Goal: Transaction & Acquisition: Purchase product/service

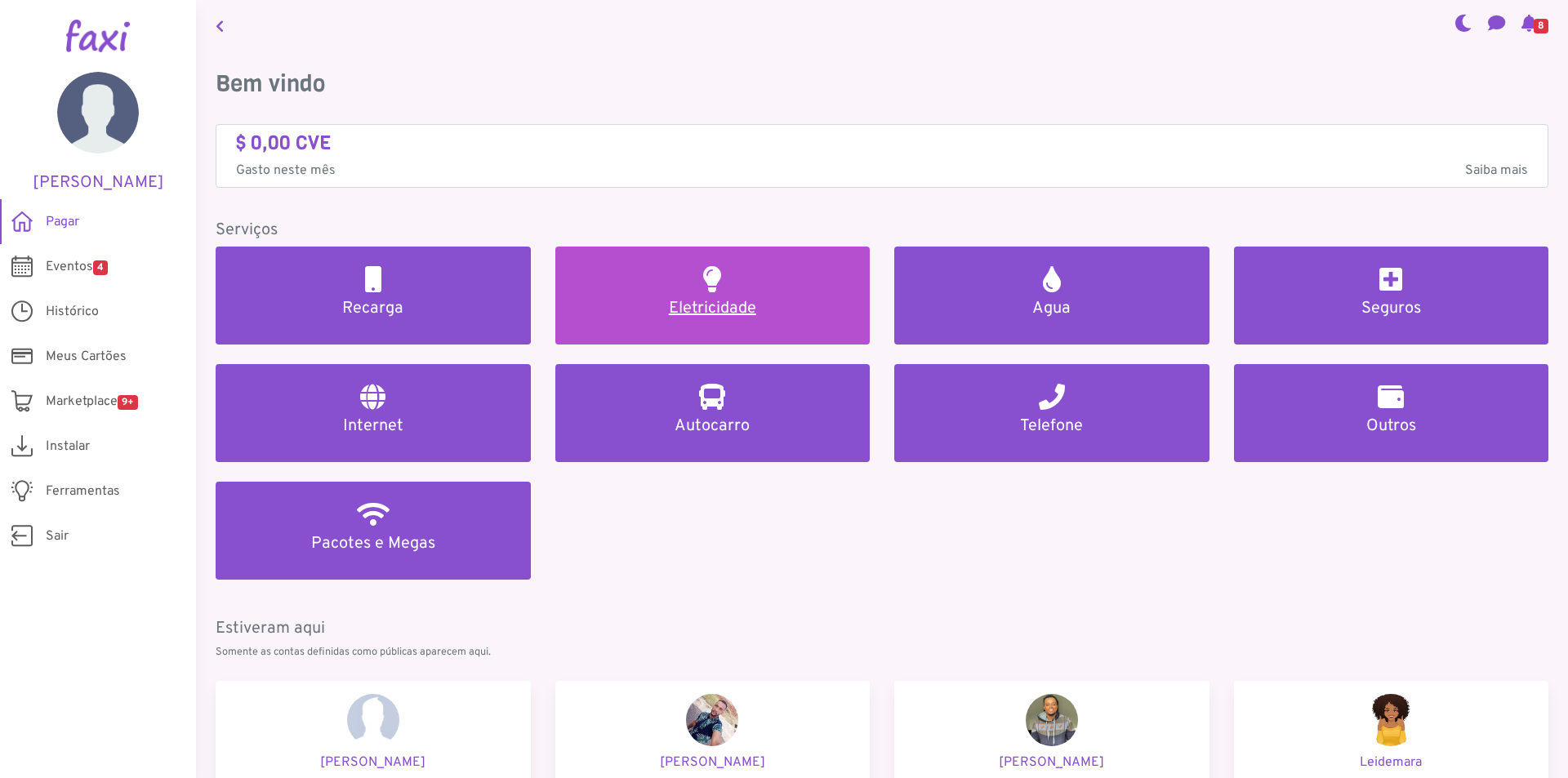
click at [675, 303] on h5 "Eletricidade" at bounding box center [712, 309] width 276 height 19
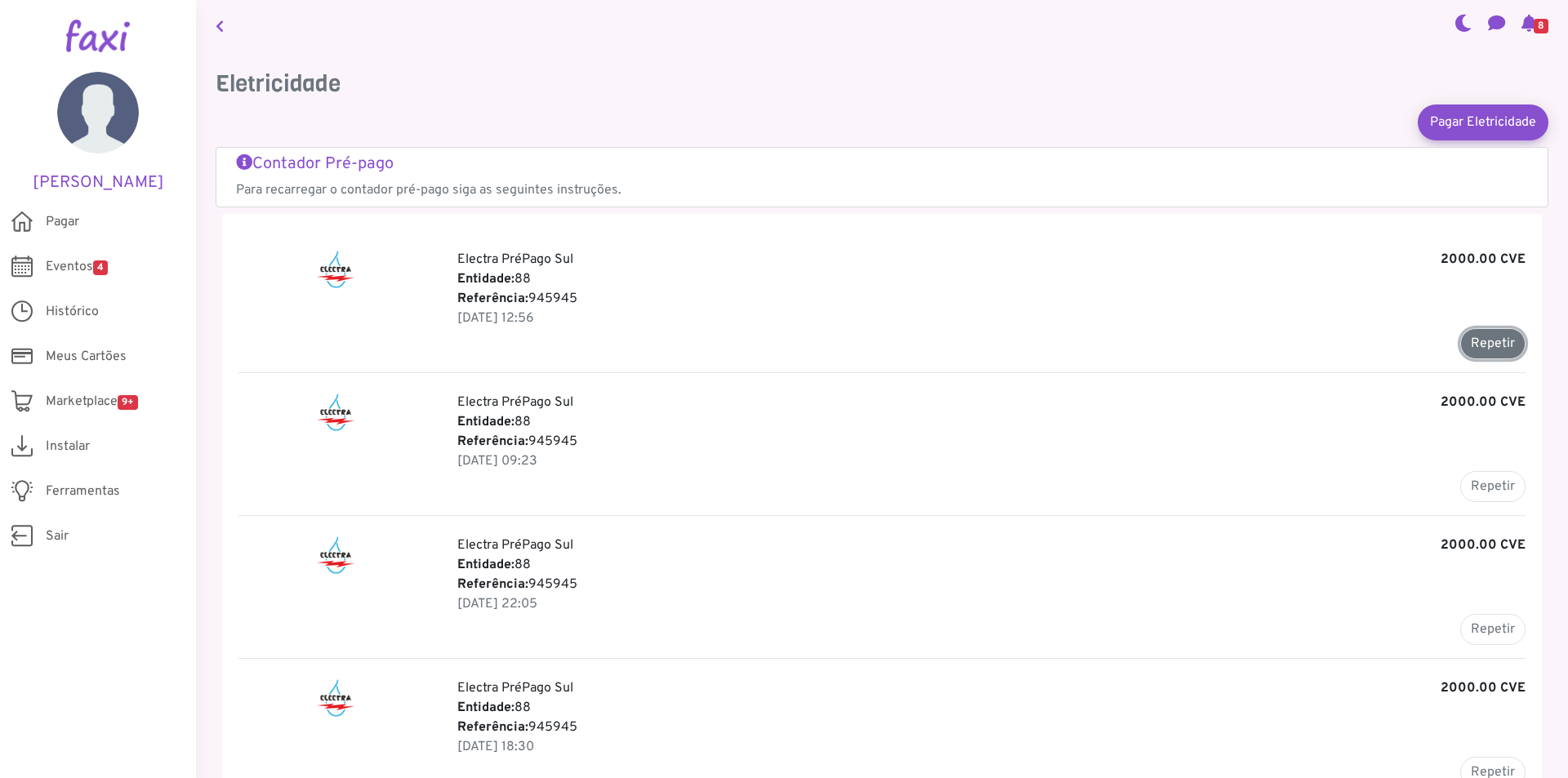
click at [1490, 341] on button "Repetir" at bounding box center [1493, 343] width 65 height 31
type input "******"
type input "*******"
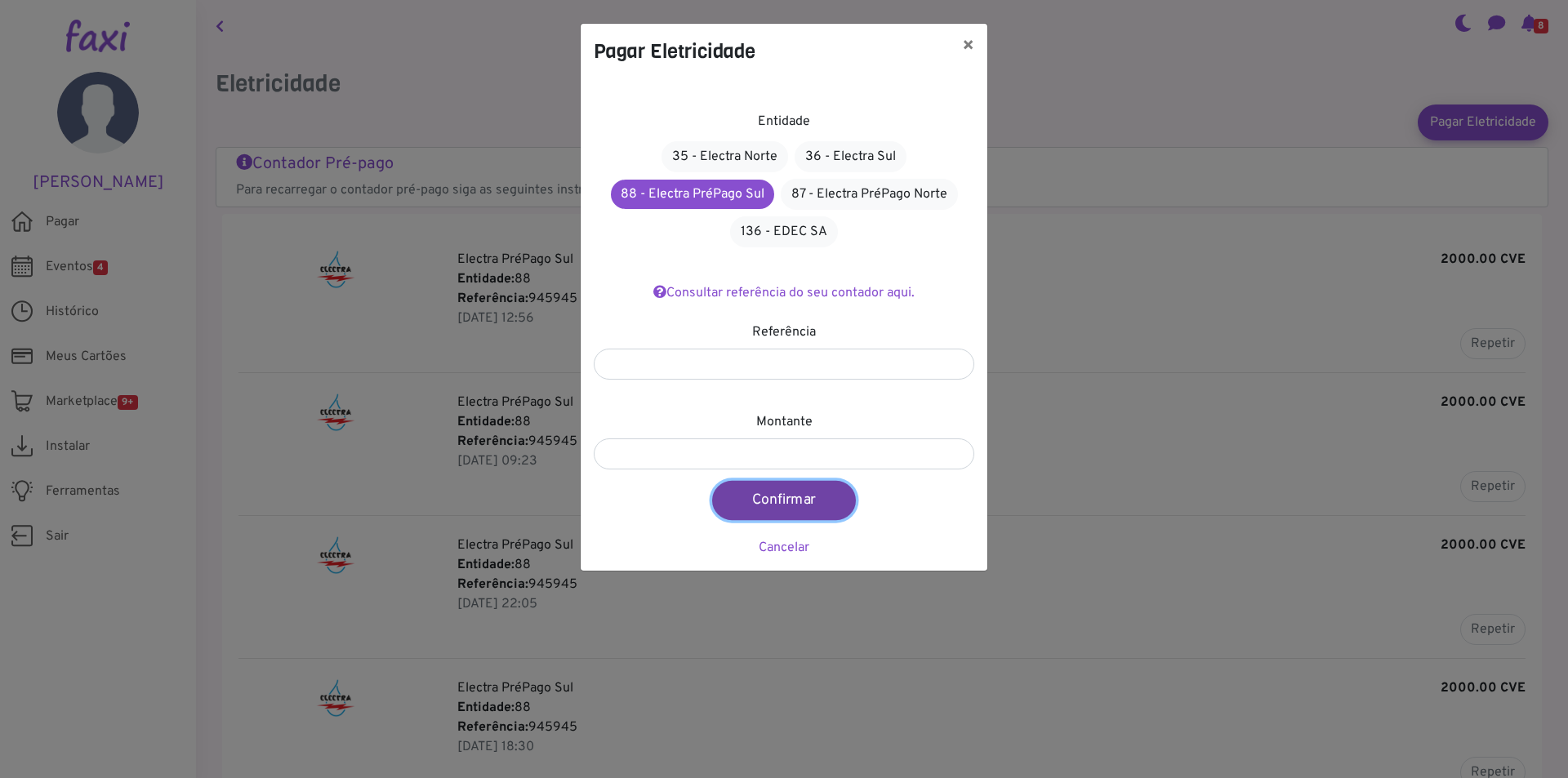
click at [820, 509] on button "Confirmar" at bounding box center [784, 500] width 144 height 39
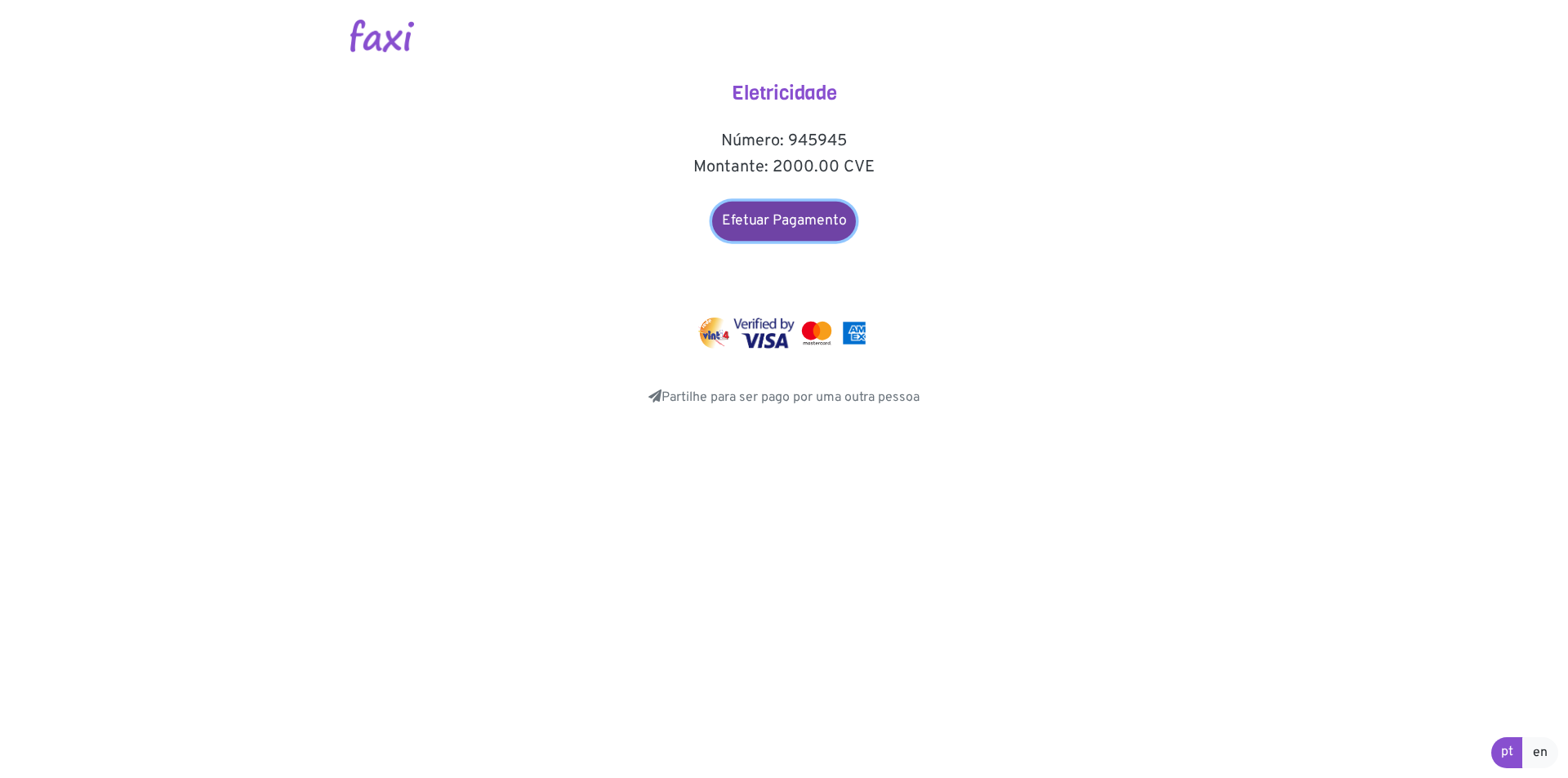
click at [762, 219] on link "Efetuar Pagamento" at bounding box center [784, 221] width 144 height 39
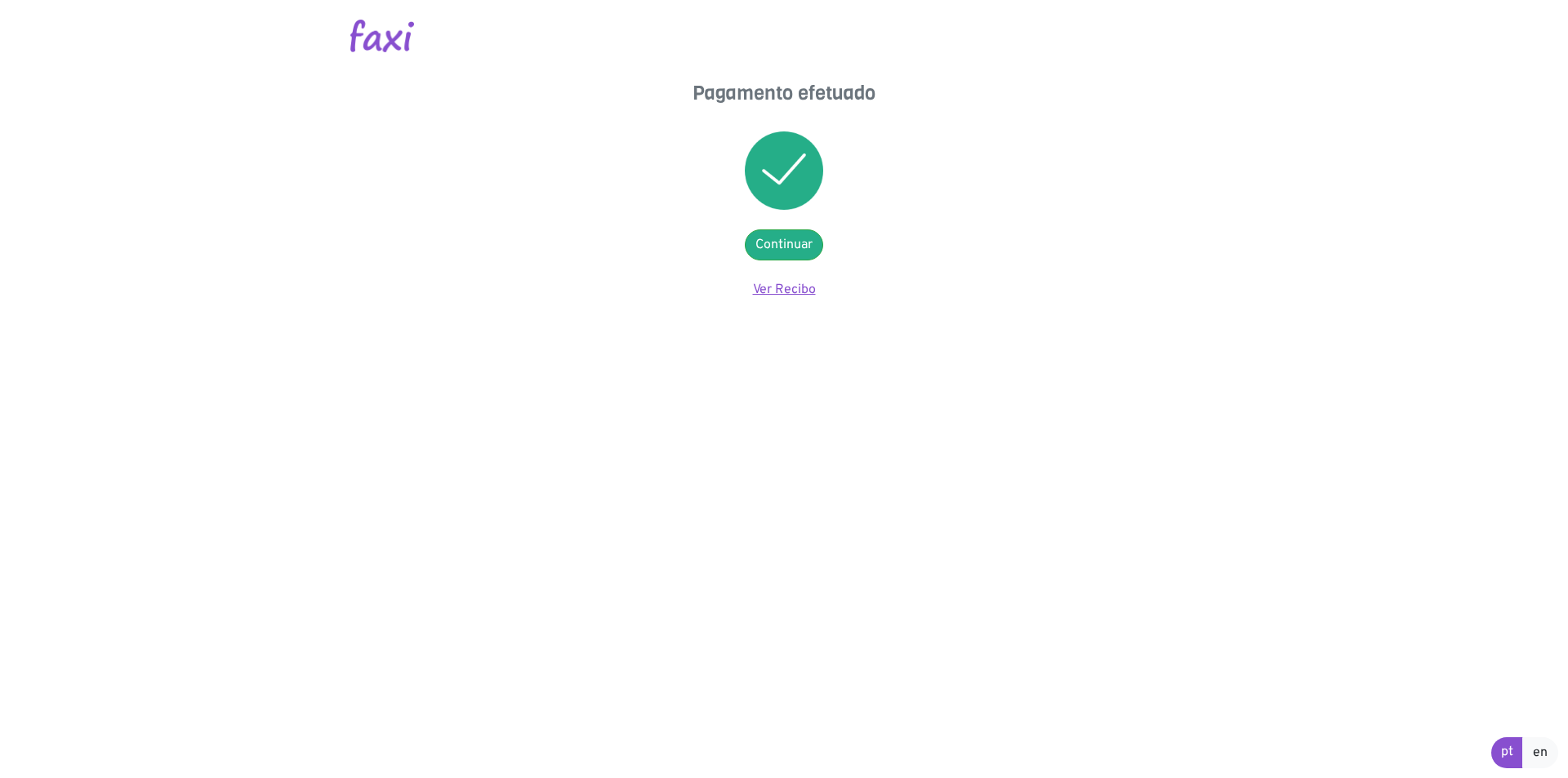
click at [769, 288] on link "Ver Recibo" at bounding box center [784, 289] width 63 height 17
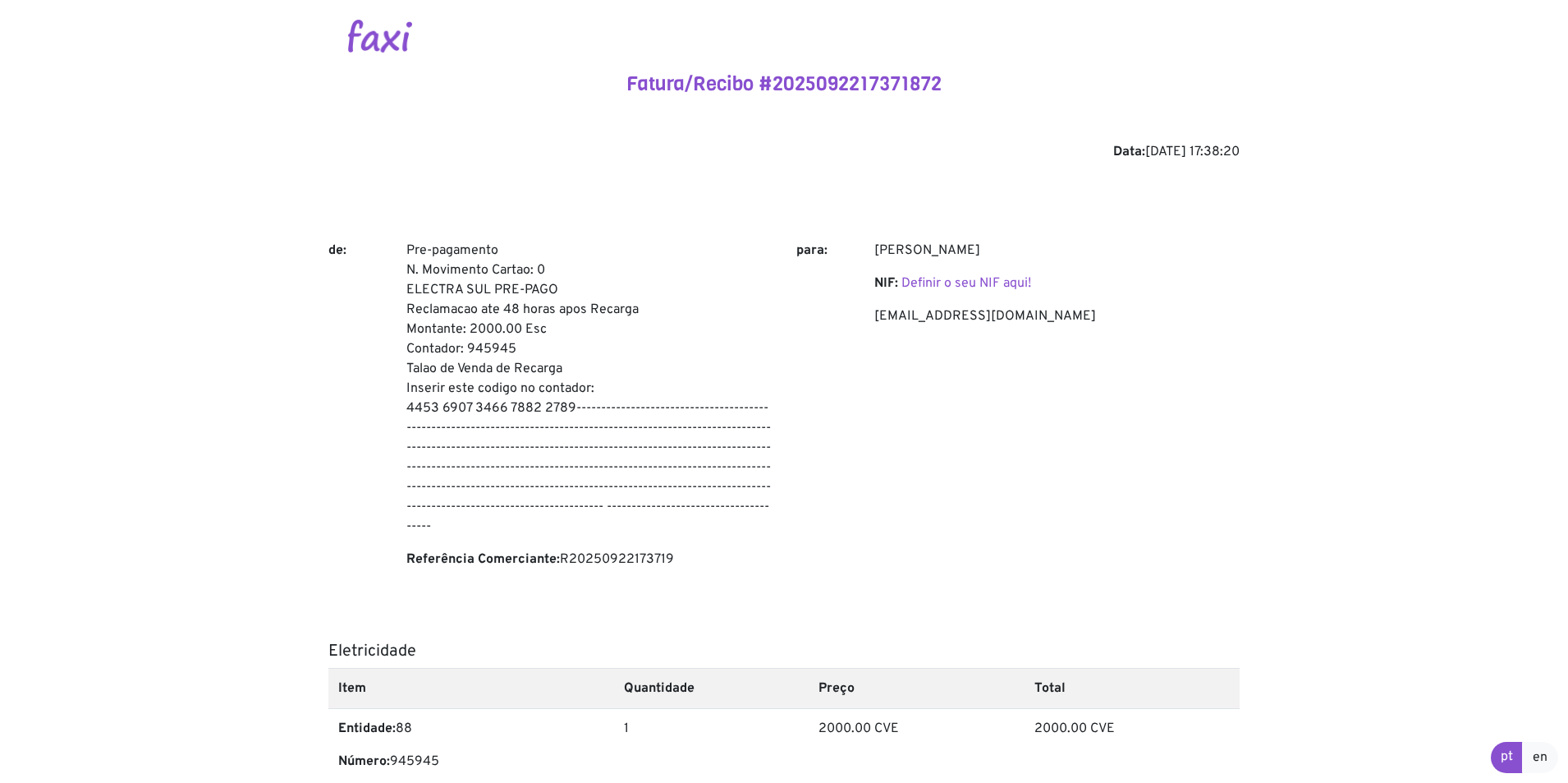
drag, startPoint x: 430, startPoint y: 280, endPoint x: 571, endPoint y: 456, distance: 225.5
click at [576, 476] on div "Pre-pagamento N. Movimento Cartao: 0 ELECTRA SUL PRE-PAGO Reclamacao ate 48 hor…" at bounding box center [589, 411] width 390 height 342
click at [569, 455] on p "Pre-pagamento N. Movimento Cartao: 0 ELECTRA SUL PRE-PAGO Reclamacao ate 48 hor…" at bounding box center [589, 388] width 366 height 296
click at [587, 407] on p "Pre-pagamento N. Movimento Cartao: 0 ELECTRA SUL PRE-PAGO Reclamacao ate 48 hor…" at bounding box center [589, 388] width 366 height 296
drag, startPoint x: 604, startPoint y: 412, endPoint x: 600, endPoint y: 401, distance: 11.7
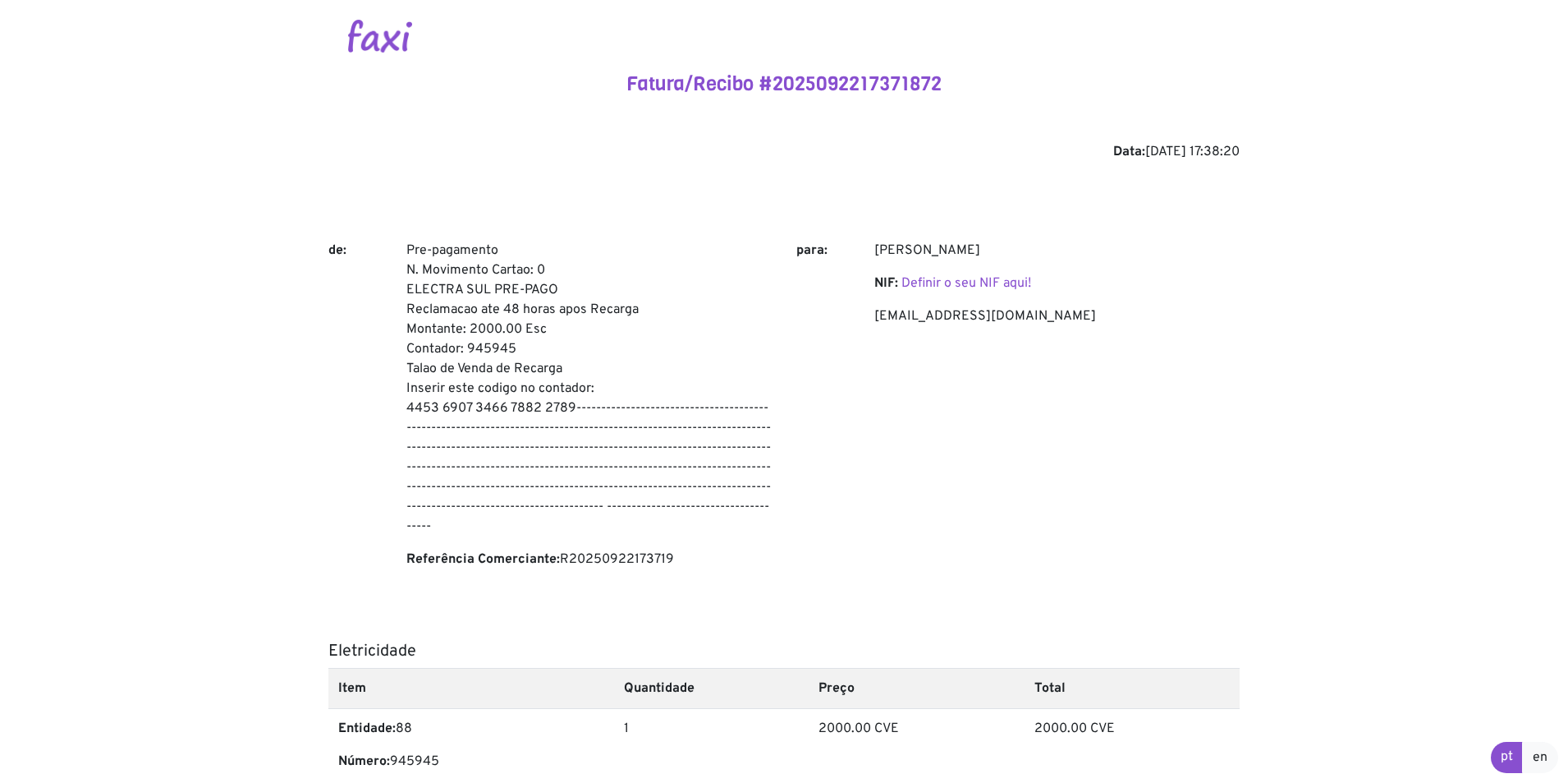
click at [604, 410] on p "Pre-pagamento N. Movimento Cartao: 0 ELECTRA SUL PRE-PAGO Reclamacao ate 48 hor…" at bounding box center [589, 388] width 366 height 296
click at [588, 404] on p "Pre-pagamento N. Movimento Cartao: 0 ELECTRA SUL PRE-PAGO Reclamacao ate 48 hor…" at bounding box center [589, 388] width 366 height 296
drag, startPoint x: 398, startPoint y: 411, endPoint x: 575, endPoint y: 405, distance: 177.1
click at [575, 405] on div "Pre-pagamento N. Movimento Cartao: 0 ELECTRA SUL PRE-PAGO Reclamacao ate 48 hor…" at bounding box center [589, 411] width 390 height 342
copy p "4453 6907 3466 7882 2789"
